Goal: Check status: Check status

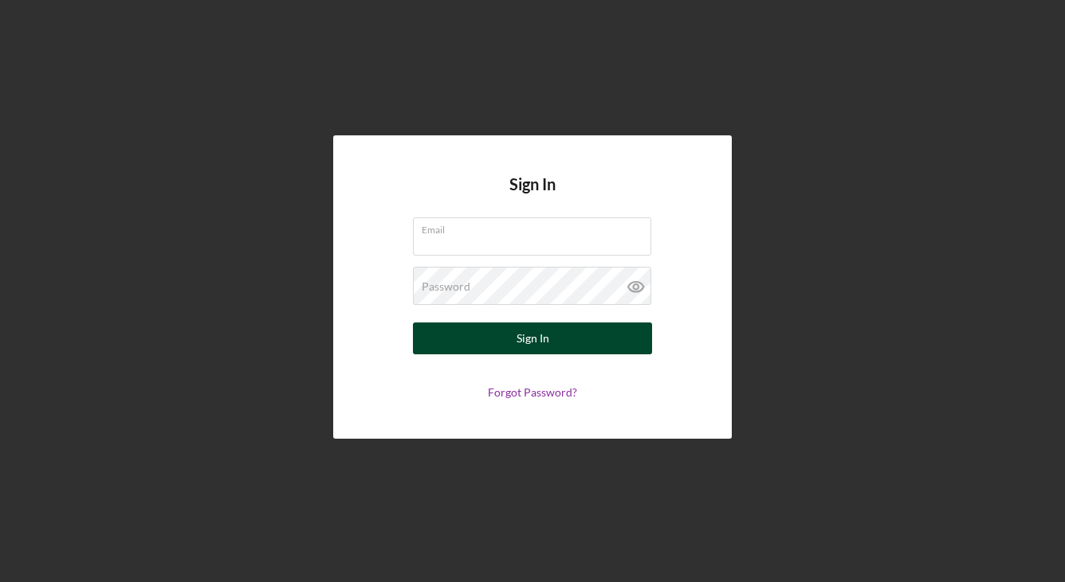
type input "[EMAIL_ADDRESS][DOMAIN_NAME]"
click at [566, 347] on button "Sign In" at bounding box center [532, 339] width 239 height 32
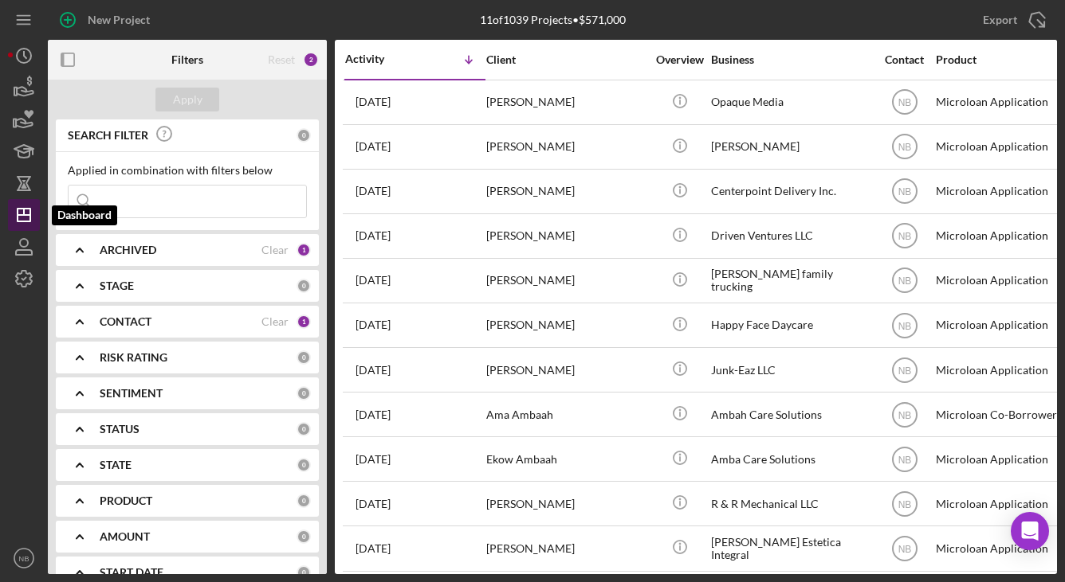
click at [16, 220] on icon "Icon/Dashboard" at bounding box center [24, 215] width 40 height 40
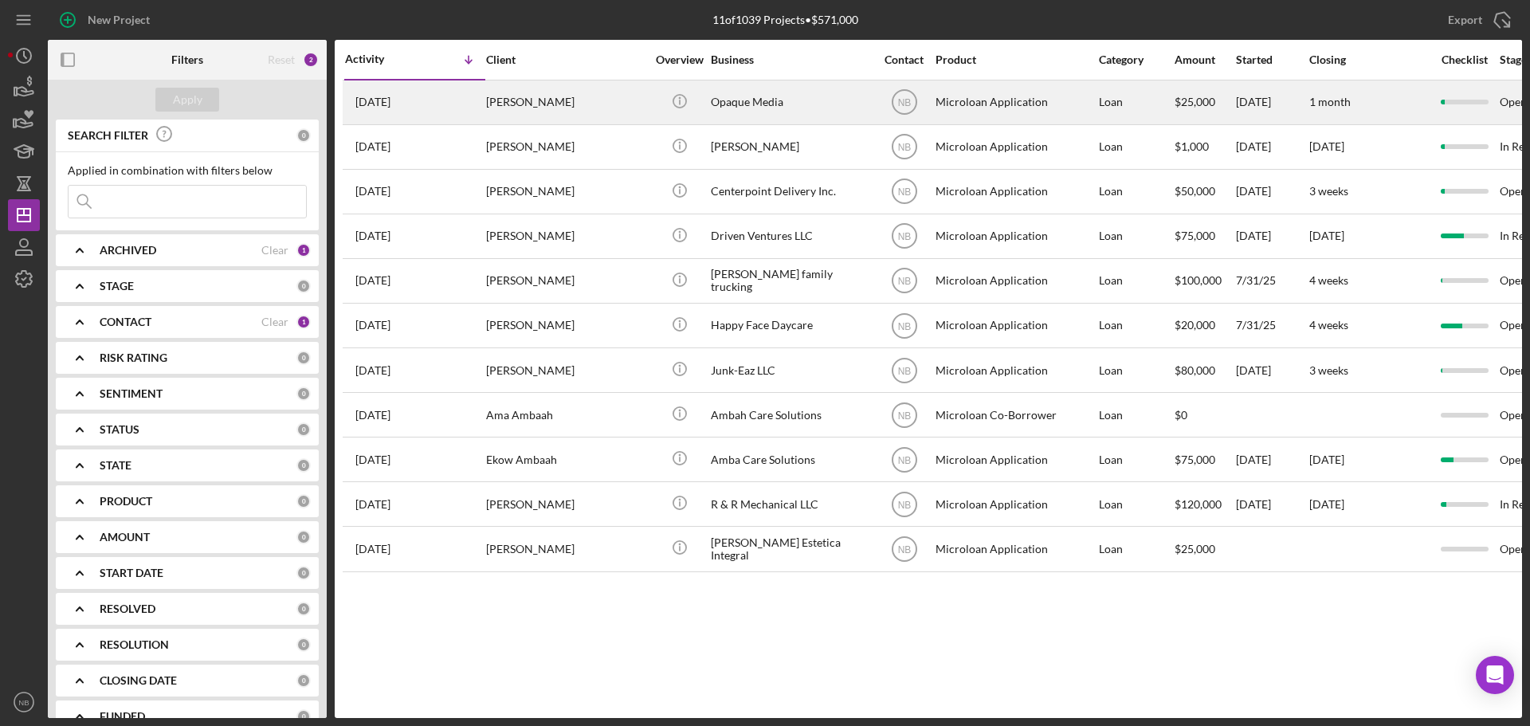
click at [761, 100] on div "Opaque Media" at bounding box center [790, 102] width 159 height 42
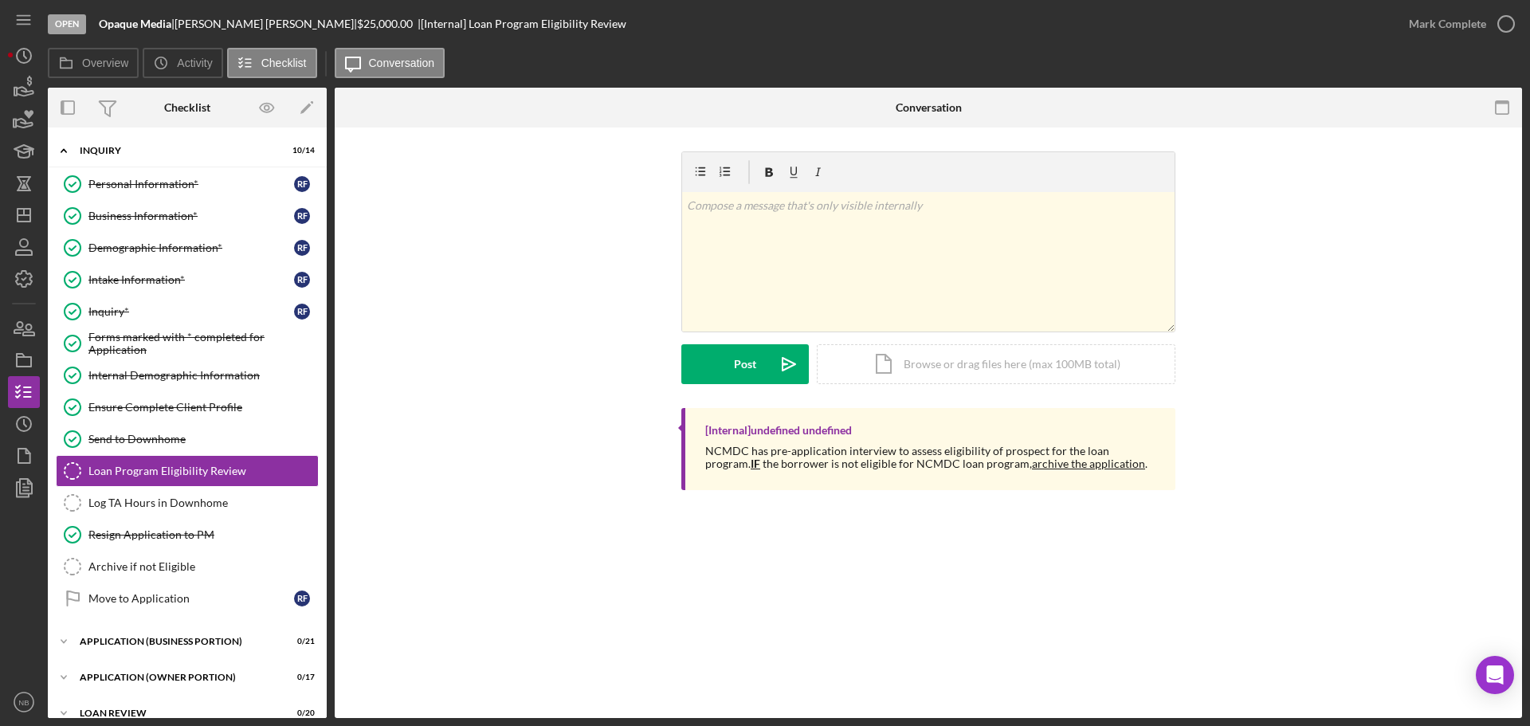
scroll to position [49, 0]
